Goal: Task Accomplishment & Management: Complete application form

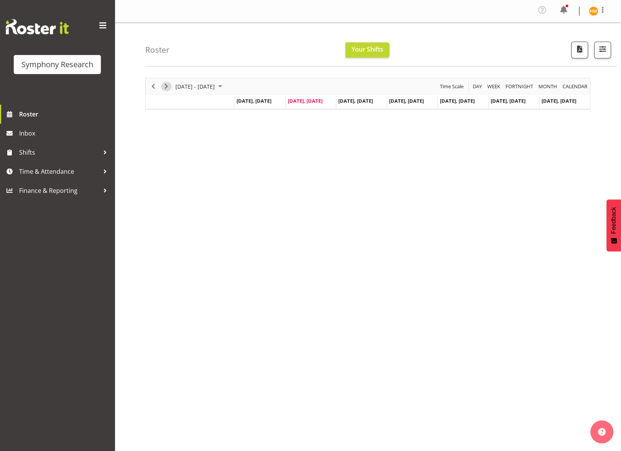
click at [164, 84] on span "Next" at bounding box center [166, 87] width 9 height 10
click at [76, 170] on span "Time & Attendance" at bounding box center [59, 171] width 80 height 11
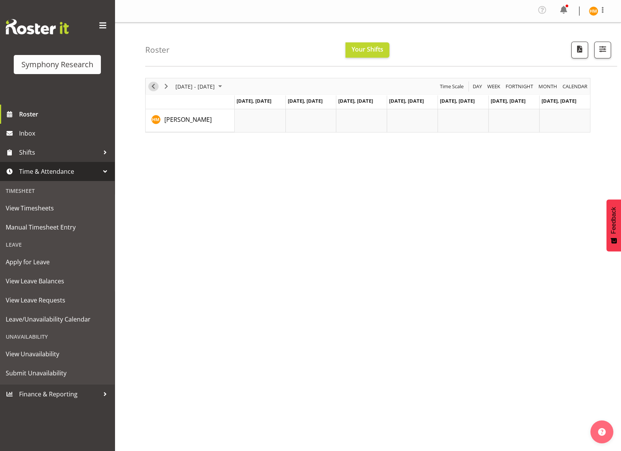
click at [154, 84] on span "Previous" at bounding box center [153, 87] width 9 height 10
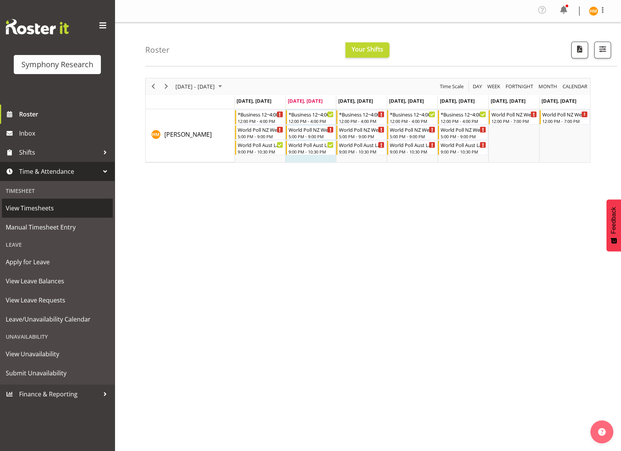
click at [37, 206] on span "View Timesheets" at bounding box center [57, 207] width 103 height 11
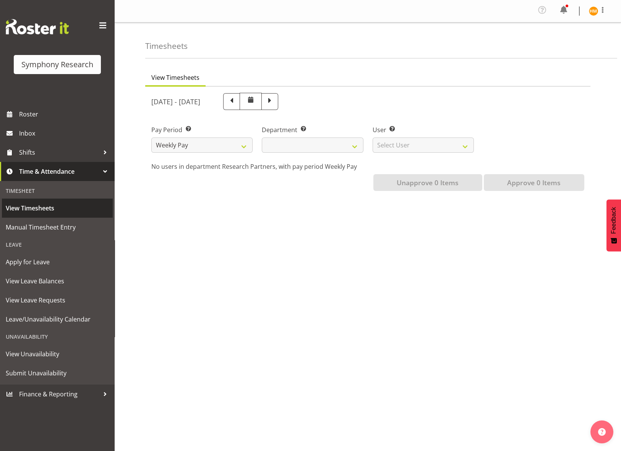
select select
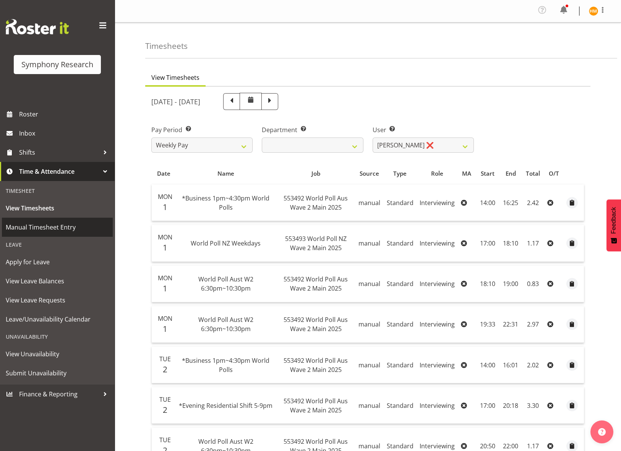
click at [49, 226] on span "Manual Timesheet Entry" at bounding box center [57, 227] width 103 height 11
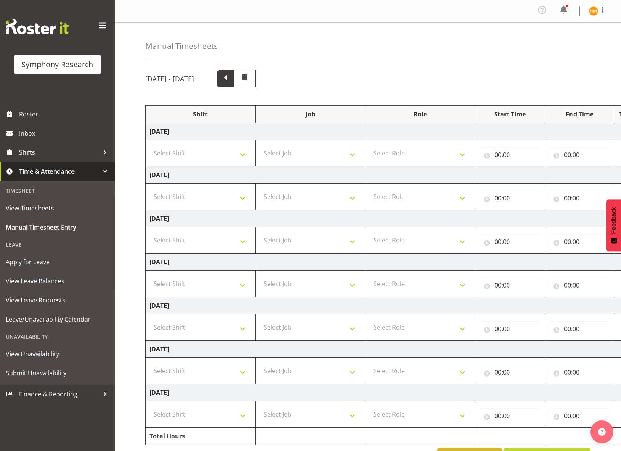
click at [230, 80] on span at bounding box center [225, 78] width 10 height 10
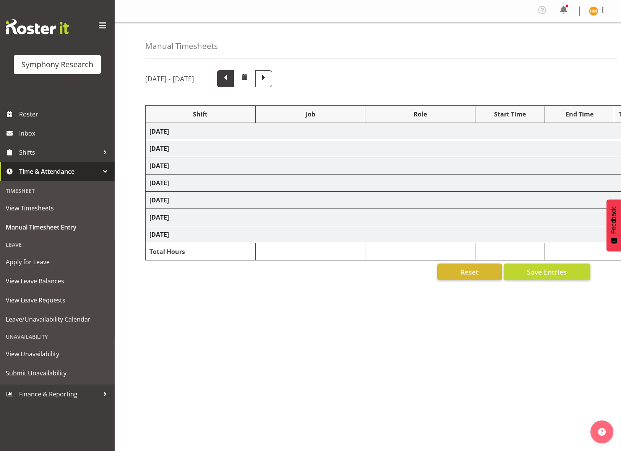
select select "103"
select select "10499"
select select "47"
select select "41604"
select select "10527"
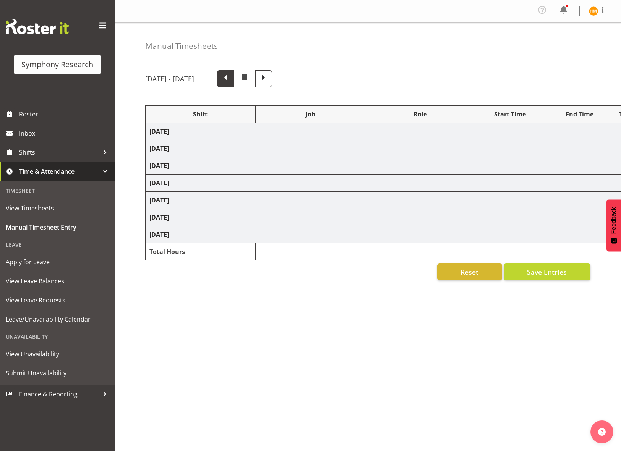
select select "47"
select select "56692"
select select "10499"
select select "47"
select select "56692"
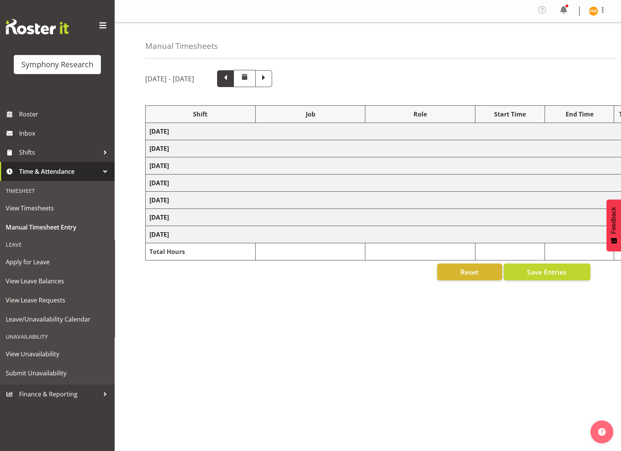
select select "10499"
select select "47"
select select "103"
select select "10499"
select select "47"
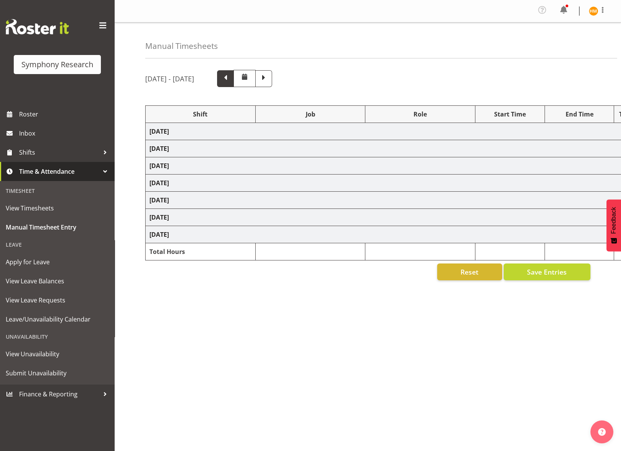
select select "48116"
select select "10499"
select select "47"
select select "56692"
select select "10499"
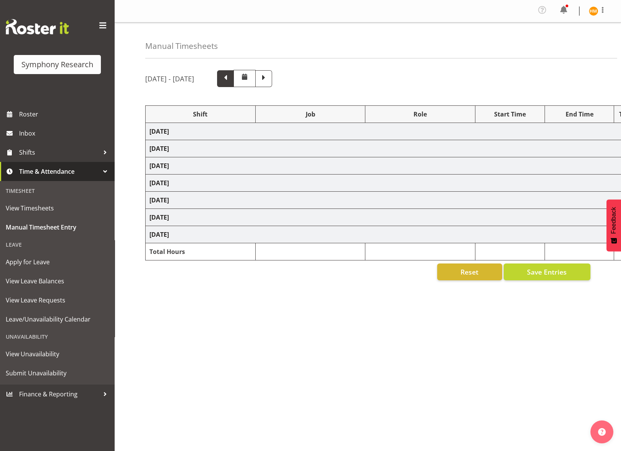
select select "47"
select select "103"
select select "10499"
select select "47"
select select "48116"
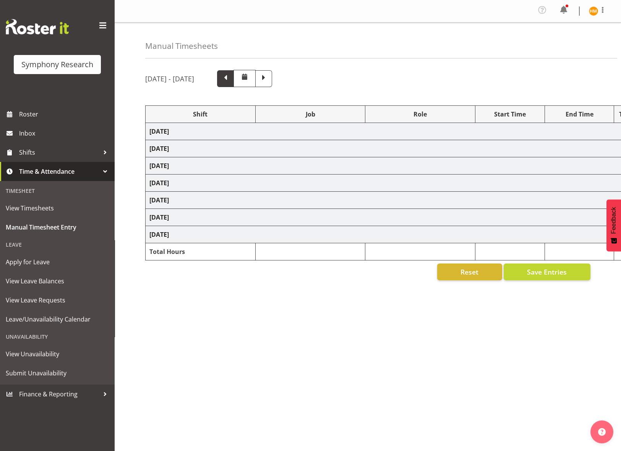
select select "10499"
select select "47"
select select "56692"
select select "10499"
select select "47"
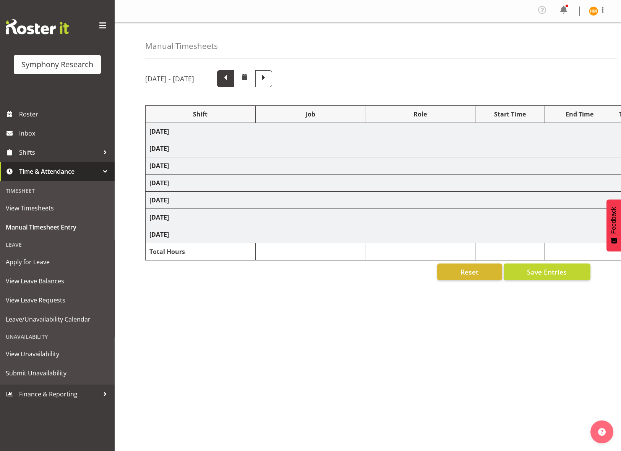
select select "81741"
select select "10499"
select select "47"
select select "81298"
select select "10587"
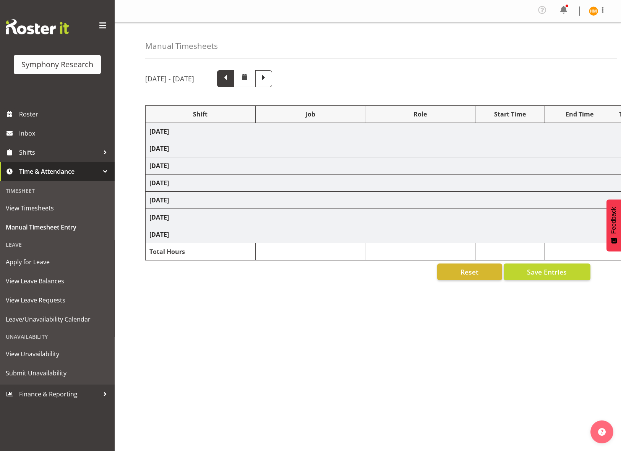
select select "81298"
select select "10587"
select select "47"
select select "56692"
select select "10499"
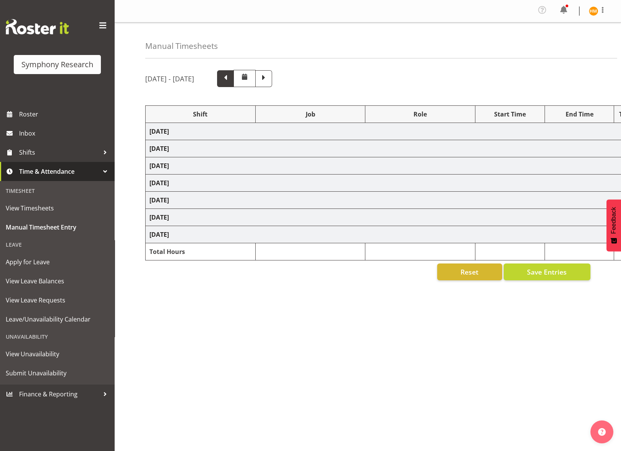
select select "47"
select select "103"
select select "10527"
select select "47"
select select "81298"
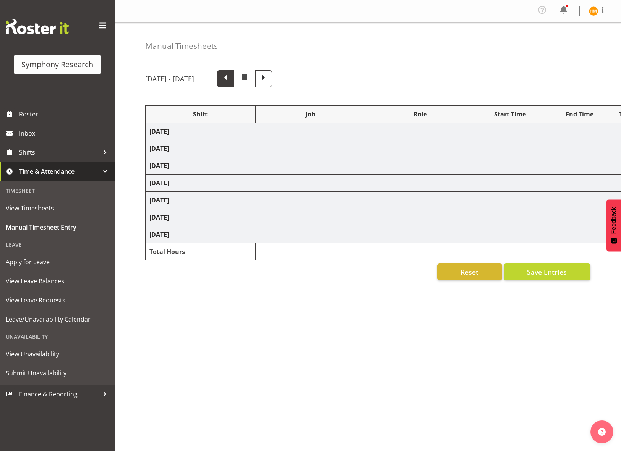
select select "10587"
select select "47"
select select "56692"
select select "10499"
select select "47"
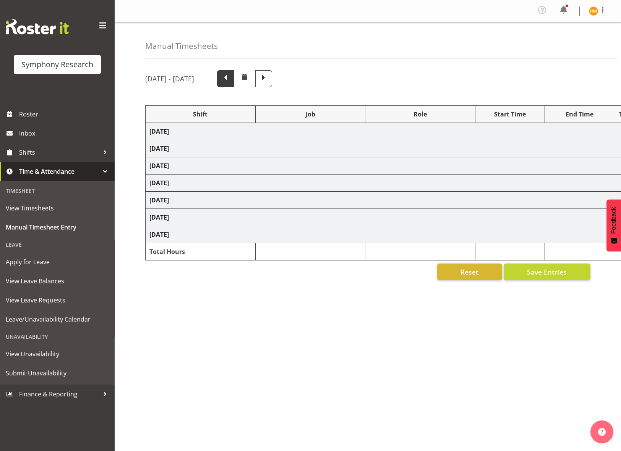
select select "81299"
select select "10587"
select select "47"
select select "11547"
select select "10499"
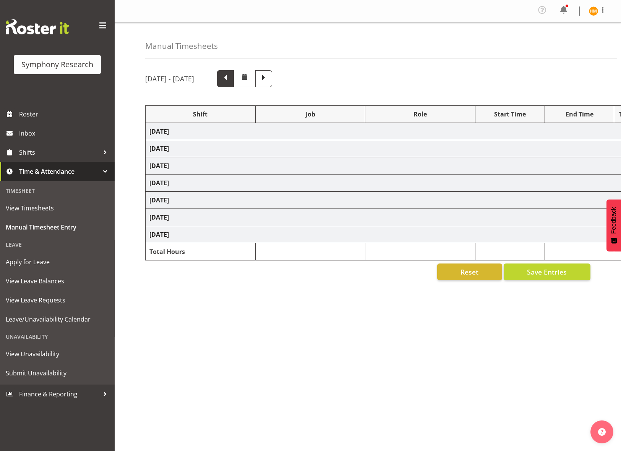
select select "47"
select select "81299"
select select "10587"
select select "47"
select select "11547"
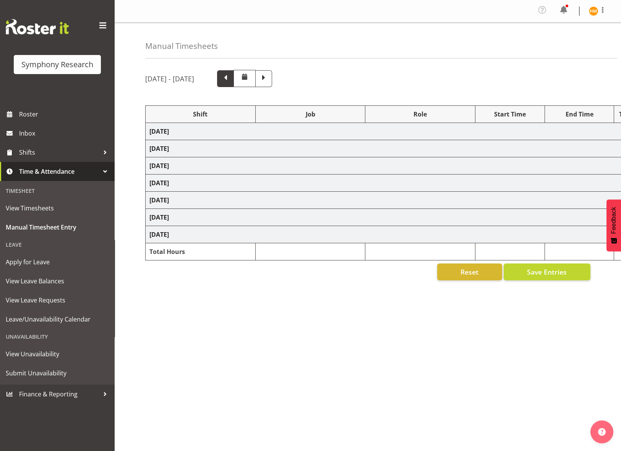
select select "10499"
select select "47"
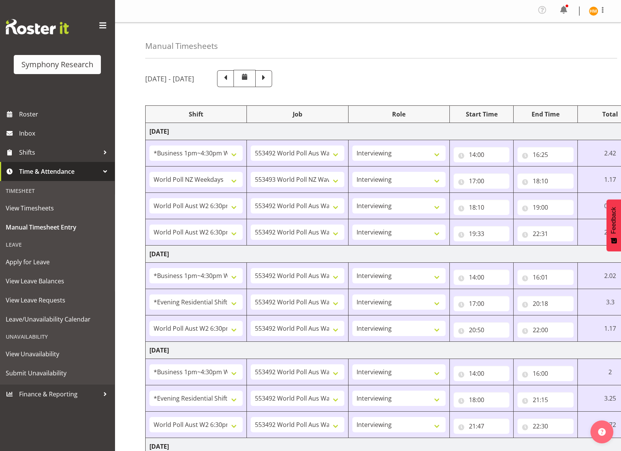
click at [269, 81] on span at bounding box center [264, 78] width 10 height 10
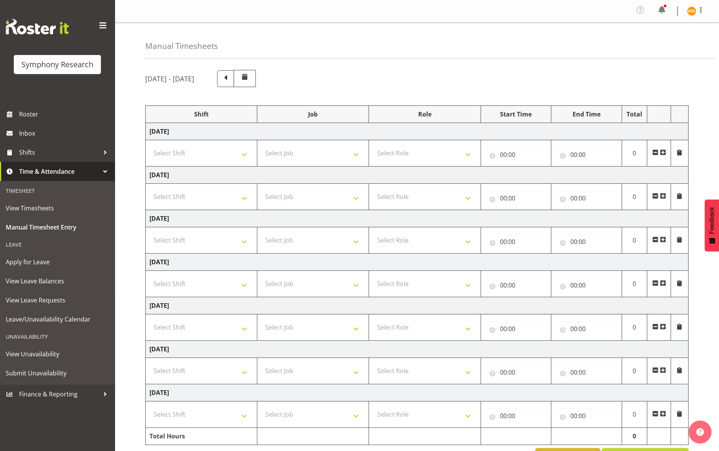
click at [620, 154] on span at bounding box center [662, 152] width 6 height 6
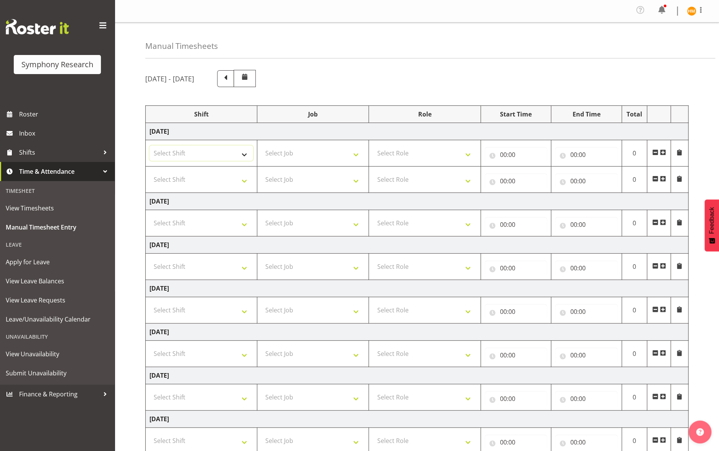
click at [242, 156] on select "Select Shift !!Weekend Residential (Roster IT Shift Label) *Business 9/10am ~ 4…" at bounding box center [201, 153] width 104 height 15
select select "81741"
click at [149, 146] on select "Select Shift !!Weekend Residential (Roster IT Shift Label) *Business 9/10am ~ 4…" at bounding box center [201, 153] width 104 height 15
click at [356, 153] on select "Select Job 550060 IF Admin 553492 World Poll Aus Wave 2 Main 2025 553493 World …" at bounding box center [313, 153] width 104 height 15
select select "10587"
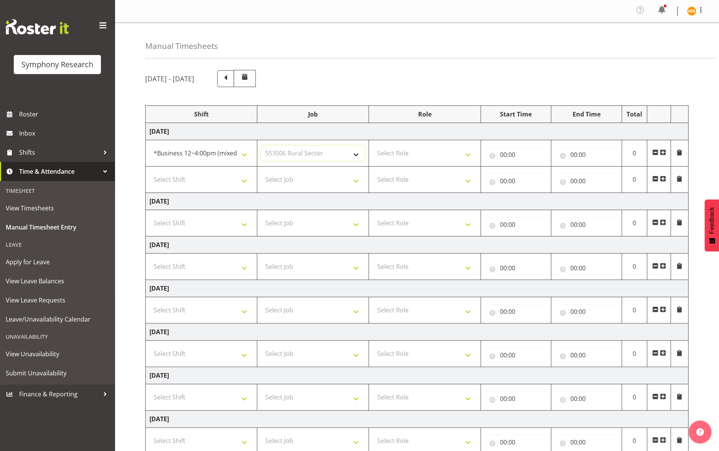
click at [261, 146] on select "Select Job 550060 IF Admin 553492 World Poll Aus Wave 2 Main 2025 553493 World …" at bounding box center [313, 153] width 104 height 15
click at [464, 153] on select "Select Role Briefing Interviewing" at bounding box center [425, 153] width 104 height 15
select select "47"
click at [373, 146] on select "Select Role Briefing Interviewing" at bounding box center [425, 153] width 104 height 15
click at [516, 156] on input "00:00" at bounding box center [515, 154] width 63 height 15
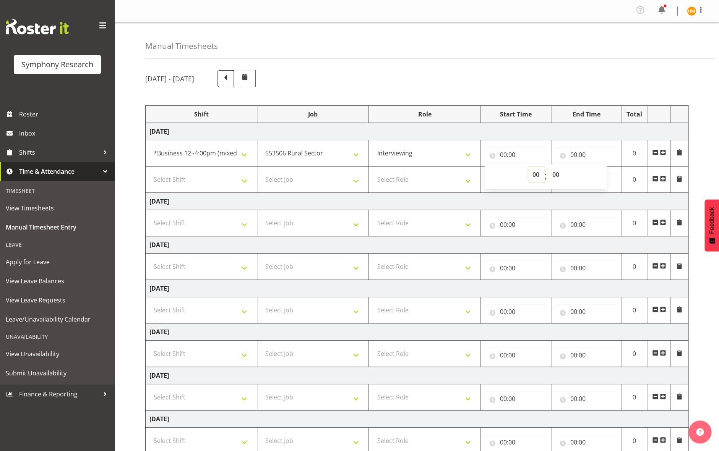
click at [535, 172] on select "00 01 02 03 04 05 06 07 08 09 10 11 12 13 14 15 16 17 18 19 20 21 22 23" at bounding box center [536, 174] width 17 height 15
select select "14"
click at [528, 167] on select "00 01 02 03 04 05 06 07 08 09 10 11 12 13 14 15 16 17 18 19 20 21 22 23" at bounding box center [536, 174] width 17 height 15
type input "14:00"
click at [609, 151] on input "00:00" at bounding box center [586, 154] width 63 height 15
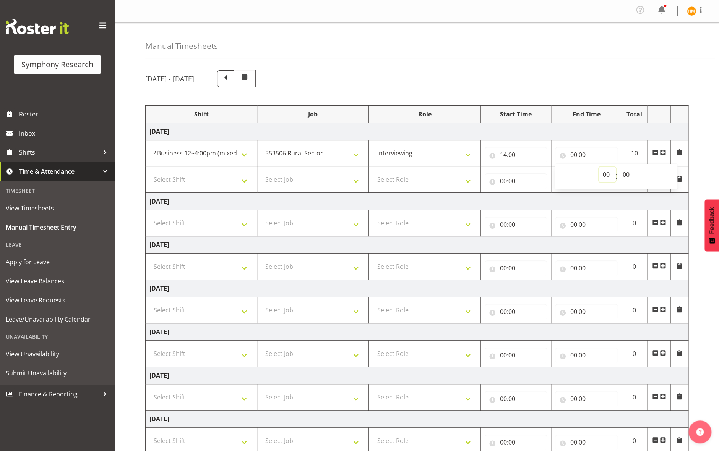
click at [606, 178] on select "00 01 02 03 04 05 06 07 08 09 10 11 12 13 14 15 16 17 18 19 20 21 22 23" at bounding box center [606, 174] width 17 height 15
select select "16"
click at [598, 167] on select "00 01 02 03 04 05 06 07 08 09 10 11 12 13 14 15 16 17 18 19 20 21 22 23" at bounding box center [606, 174] width 17 height 15
type input "16:00"
click at [620, 176] on select "00 01 02 03 04 05 06 07 08 09 10 11 12 13 14 15 16 17 18 19 20 21 22 23 24 25 2…" at bounding box center [626, 174] width 17 height 15
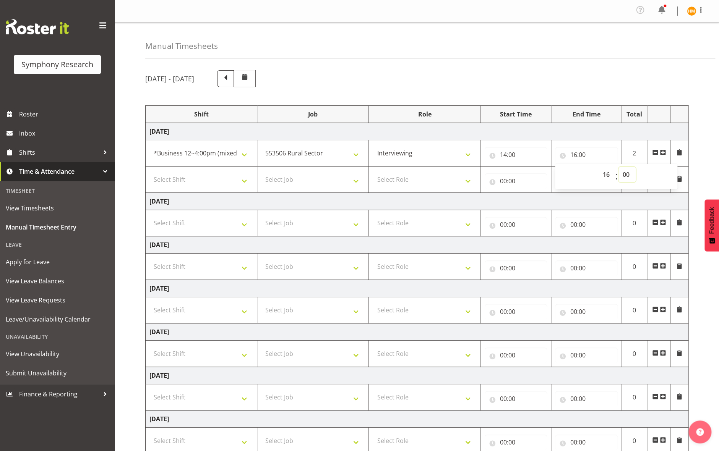
select select "9"
click at [618, 167] on select "00 01 02 03 04 05 06 07 08 09 10 11 12 13 14 15 16 17 18 19 20 21 22 23 24 25 2…" at bounding box center [626, 174] width 17 height 15
type input "16:09"
click at [620, 153] on div "September 8th - September 14th 2025 Shift Job Role Start Time End Time Total Mo…" at bounding box center [431, 280] width 573 height 433
click at [620, 178] on span at bounding box center [662, 179] width 6 height 6
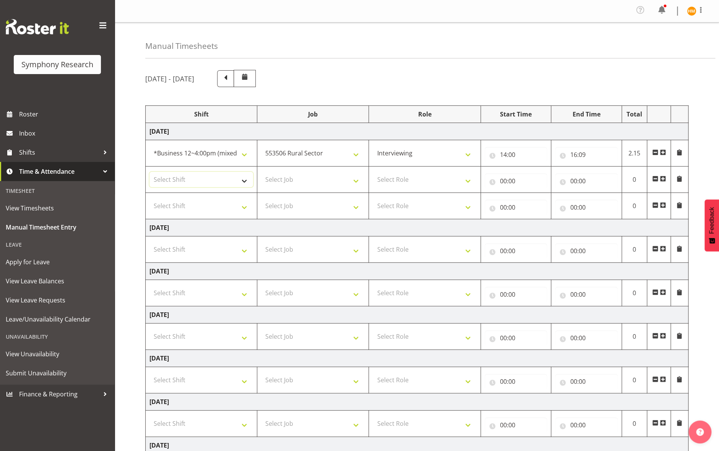
click at [243, 182] on select "Select Shift !!Weekend Residential (Roster IT Shift Label) *Business 9/10am ~ 4…" at bounding box center [201, 179] width 104 height 15
select select "48116"
click at [149, 172] on select "Select Shift !!Weekend Residential (Roster IT Shift Label) *Business 9/10am ~ 4…" at bounding box center [201, 179] width 104 height 15
click at [353, 183] on select "Select Job 550060 IF Admin 553492 World Poll Aus Wave 2 Main 2025 553493 World …" at bounding box center [313, 179] width 104 height 15
select select "10587"
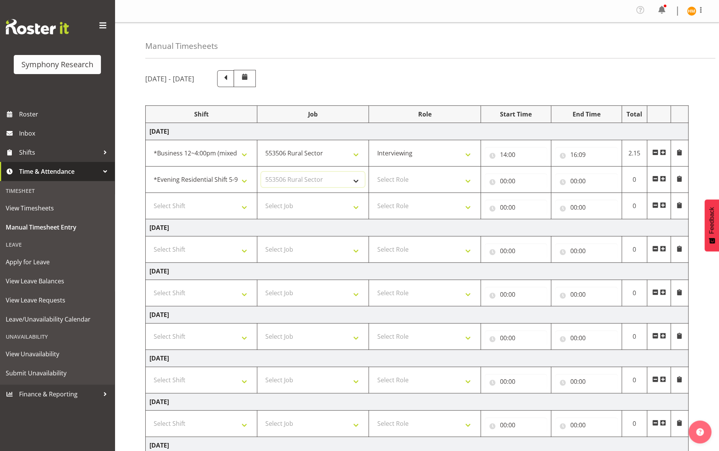
click at [261, 172] on select "Select Job 550060 IF Admin 553492 World Poll Aus Wave 2 Main 2025 553493 World …" at bounding box center [313, 179] width 104 height 15
click at [467, 184] on select "Select Role Briefing Interviewing" at bounding box center [425, 179] width 104 height 15
select select "47"
click at [373, 172] on select "Select Role Briefing Interviewing" at bounding box center [425, 179] width 104 height 15
click at [524, 183] on input "00:00" at bounding box center [515, 180] width 63 height 15
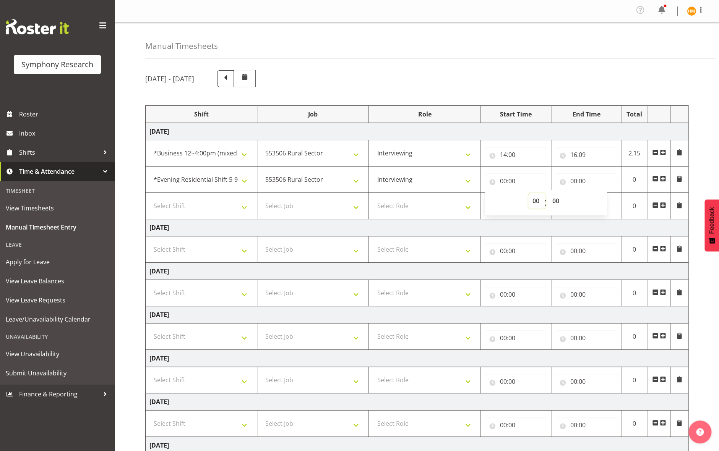
click at [536, 206] on select "00 01 02 03 04 05 06 07 08 09 10 11 12 13 14 15 16 17 18 19 20 21 22 23" at bounding box center [536, 200] width 17 height 15
select select "17"
click at [528, 193] on select "00 01 02 03 04 05 06 07 08 09 10 11 12 13 14 15 16 17 18 19 20 21 22 23" at bounding box center [536, 200] width 17 height 15
type input "17:00"
click at [595, 181] on input "00:00" at bounding box center [586, 180] width 63 height 15
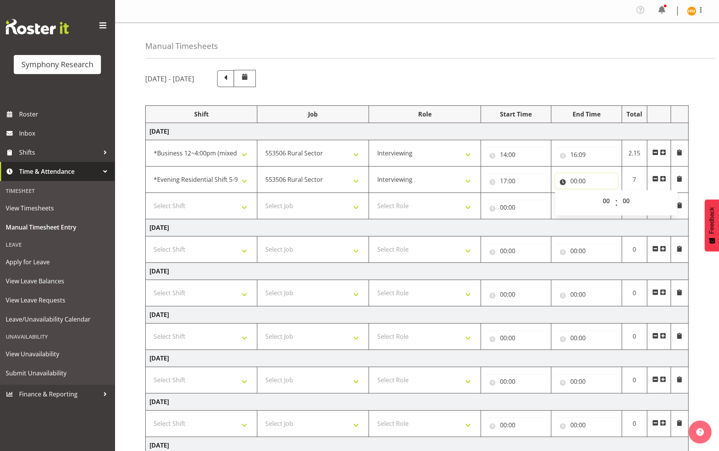
click at [609, 179] on input "00:00" at bounding box center [586, 180] width 63 height 15
click at [601, 181] on input "00:00" at bounding box center [586, 180] width 63 height 15
click at [608, 202] on select "00 01 02 03 04 05 06 07 08 09 10 11 12 13 14 15 16 17 18 19 20 21 22 23" at bounding box center [606, 200] width 17 height 15
select select "20"
click at [598, 193] on select "00 01 02 03 04 05 06 07 08 09 10 11 12 13 14 15 16 17 18 19 20 21 22 23" at bounding box center [606, 200] width 17 height 15
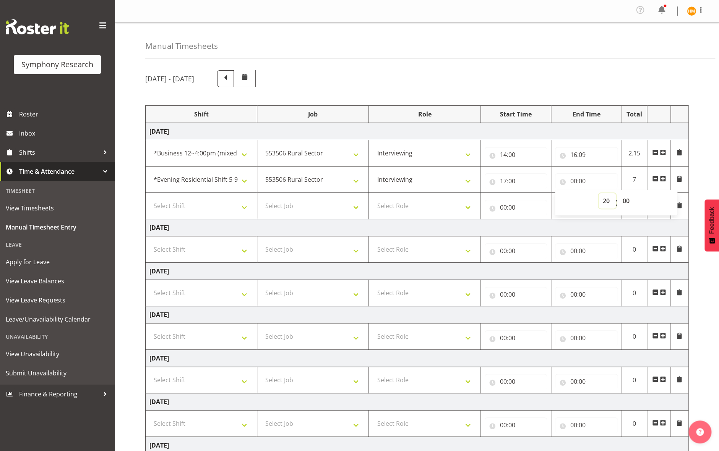
type input "20:00"
click at [620, 201] on select "00 01 02 03 04 05 06 07 08 09 10 11 12 13 14 15 16 17 18 19 20 21 22 23 24 25 2…" at bounding box center [626, 200] width 17 height 15
select select "13"
click at [618, 193] on select "00 01 02 03 04 05 06 07 08 09 10 11 12 13 14 15 16 17 18 19 20 21 22 23 24 25 2…" at bounding box center [626, 200] width 17 height 15
type input "20:13"
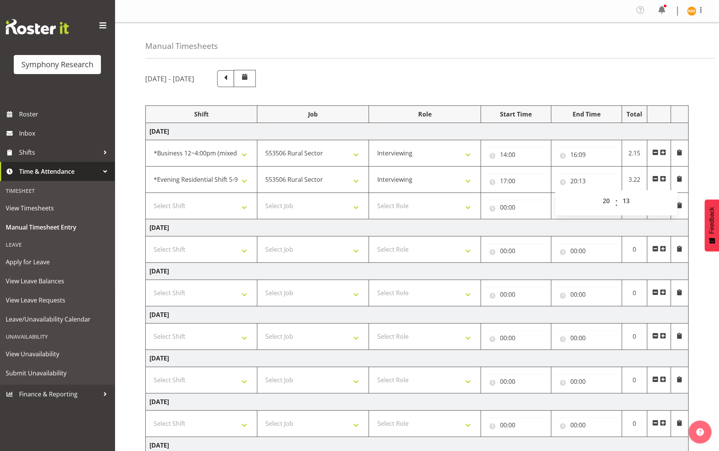
click at [620, 224] on td "Tuesday 9th September 2025" at bounding box center [417, 227] width 543 height 17
click at [243, 206] on select "Select Shift !!Weekend Residential (Roster IT Shift Label) *Business 9/10am ~ 4…" at bounding box center [201, 205] width 104 height 15
select select "56692"
click at [149, 198] on select "Select Shift !!Weekend Residential (Roster IT Shift Label) *Business 9/10am ~ 4…" at bounding box center [201, 205] width 104 height 15
click at [355, 205] on select "Select Job 550060 IF Admin 553492 World Poll Aus Wave 2 Main 2025 553493 World …" at bounding box center [313, 205] width 104 height 15
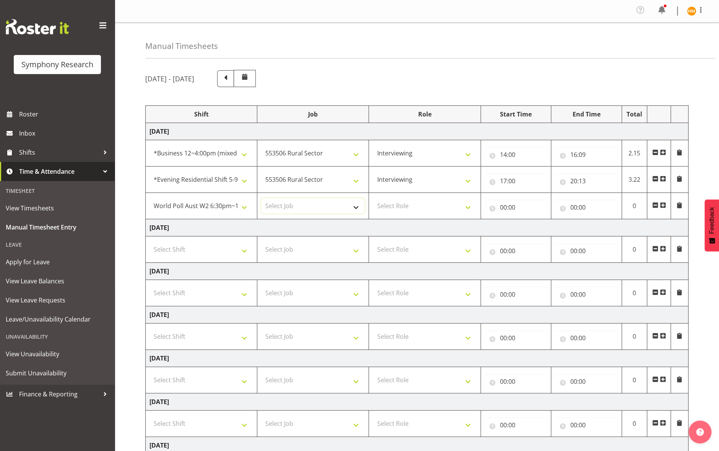
select select "10499"
click at [261, 198] on select "Select Job 550060 IF Admin 553492 World Poll Aus Wave 2 Main 2025 553493 World …" at bounding box center [313, 205] width 104 height 15
click at [470, 207] on select "Select Role Briefing Interviewing" at bounding box center [425, 205] width 104 height 15
select select "47"
click at [373, 198] on select "Select Role Briefing Interviewing" at bounding box center [425, 205] width 104 height 15
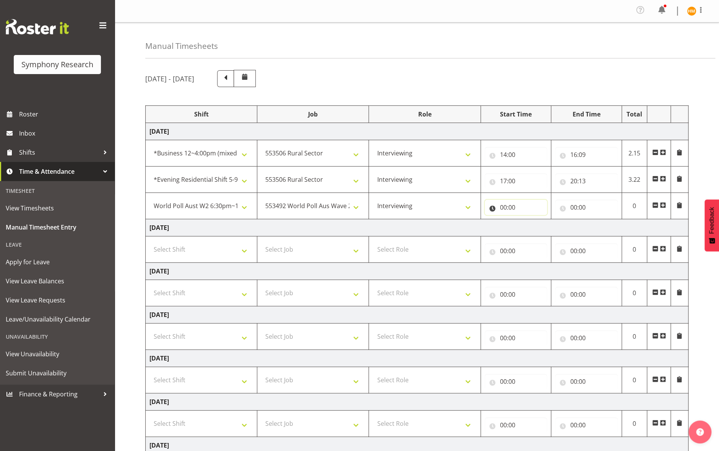
click at [519, 207] on input "00:00" at bounding box center [515, 207] width 63 height 15
click at [532, 228] on select "00 01 02 03 04 05 06 07 08 09 10 11 12 13 14 15 16 17 18 19 20 21 22 23" at bounding box center [536, 227] width 17 height 15
select select "20"
click at [528, 220] on select "00 01 02 03 04 05 06 07 08 09 10 11 12 13 14 15 16 17 18 19 20 21 22 23" at bounding box center [536, 227] width 17 height 15
type input "20:00"
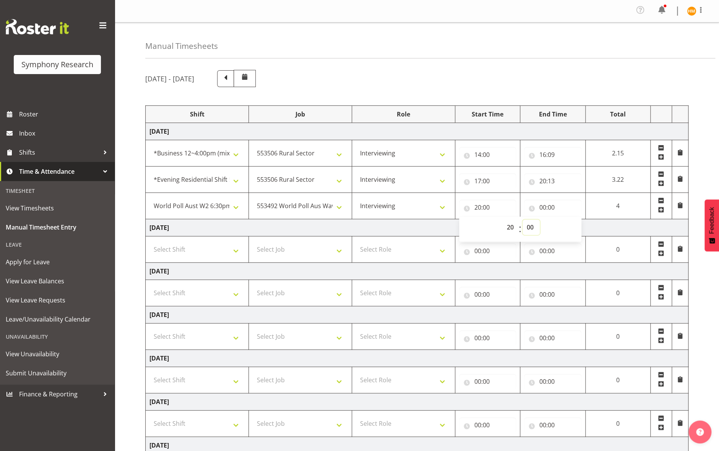
click at [530, 228] on select "00 01 02 03 04 05 06 07 08 09 10 11 12 13 14 15 16 17 18 19 20 21 22 23 24 25 2…" at bounding box center [530, 227] width 17 height 15
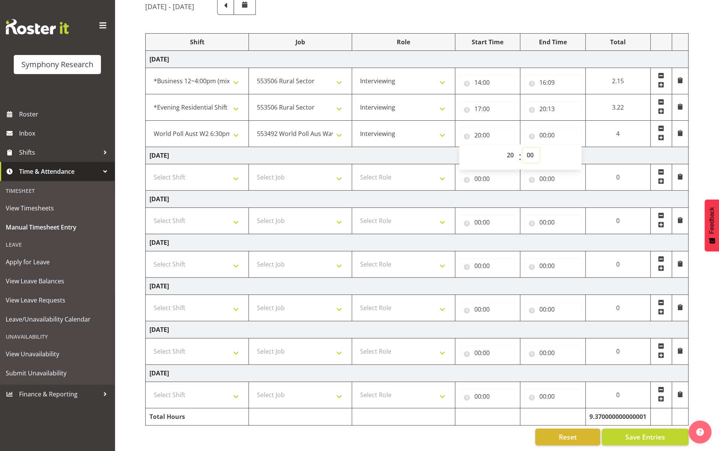
scroll to position [76, 0]
click at [528, 152] on select "00 01 02 03 04 05 06 07 08 09 10 11 12 13 14 15 16 17 18 19 20 21 22 23 24 25 2…" at bounding box center [530, 154] width 17 height 15
select select "43"
click at [539, 147] on select "00 01 02 03 04 05 06 07 08 09 10 11 12 13 14 15 16 17 18 19 20 21 22 23 24 25 2…" at bounding box center [530, 154] width 17 height 15
type input "20:43"
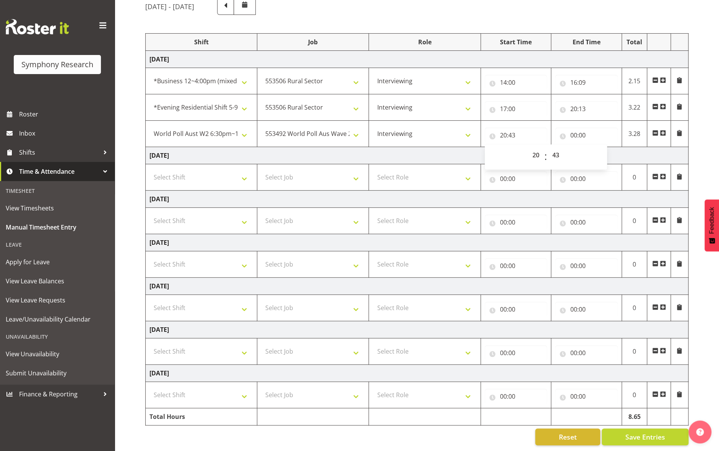
click at [526, 193] on td "Wednesday 10th September 2025" at bounding box center [417, 199] width 543 height 17
click at [579, 131] on input "00:00" at bounding box center [586, 135] width 63 height 15
click at [606, 152] on select "00 01 02 03 04 05 06 07 08 09 10 11 12 13 14 15 16 17 18 19 20 21 22 23" at bounding box center [606, 154] width 17 height 15
select select "22"
click at [598, 147] on select "00 01 02 03 04 05 06 07 08 09 10 11 12 13 14 15 16 17 18 19 20 21 22 23" at bounding box center [606, 154] width 17 height 15
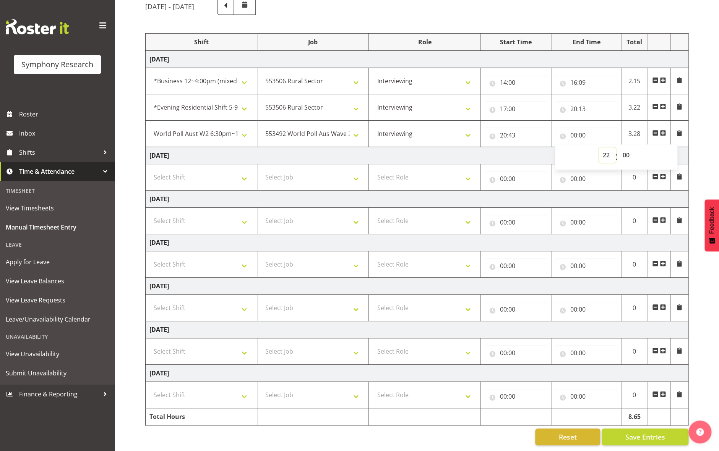
type input "22:00"
click at [620, 147] on select "00 01 02 03 04 05 06 07 08 09 10 11 12 13 14 15 16 17 18 19 20 21 22 23 24 25 2…" at bounding box center [626, 154] width 17 height 15
select select "30"
click at [618, 147] on select "00 01 02 03 04 05 06 07 08 09 10 11 12 13 14 15 16 17 18 19 20 21 22 23 24 25 2…" at bounding box center [626, 154] width 17 height 15
type input "22:30"
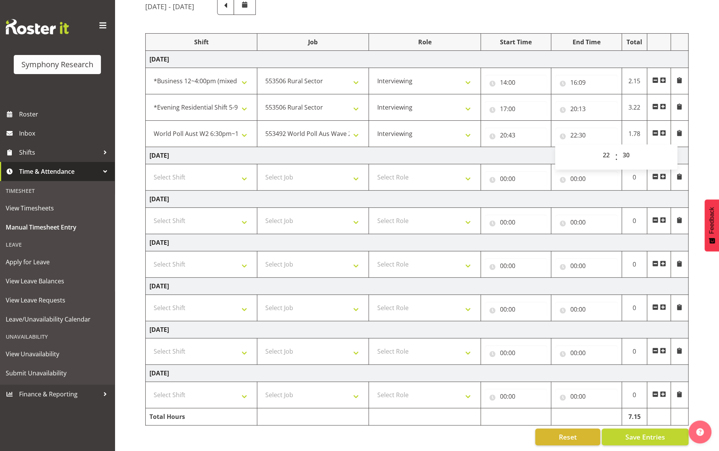
click at [619, 191] on td "Wednesday 10th September 2025" at bounding box center [417, 199] width 543 height 17
click at [620, 432] on span "Save Entries" at bounding box center [645, 437] width 40 height 10
